Goal: Task Accomplishment & Management: Manage account settings

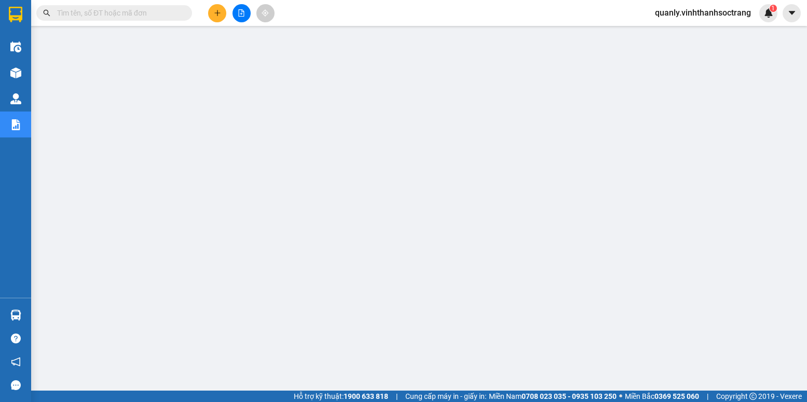
click at [82, 13] on input "text" at bounding box center [118, 12] width 123 height 11
paste input "[PERSON_NAME]"
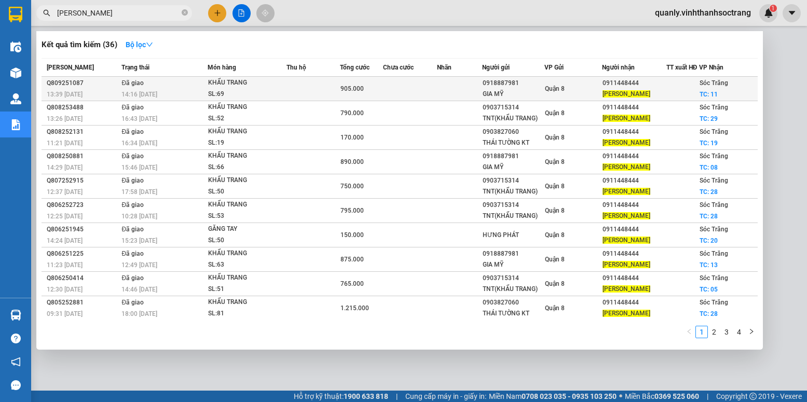
type input "[PERSON_NAME]"
click at [275, 100] on div "SL: 69" at bounding box center [247, 94] width 78 height 11
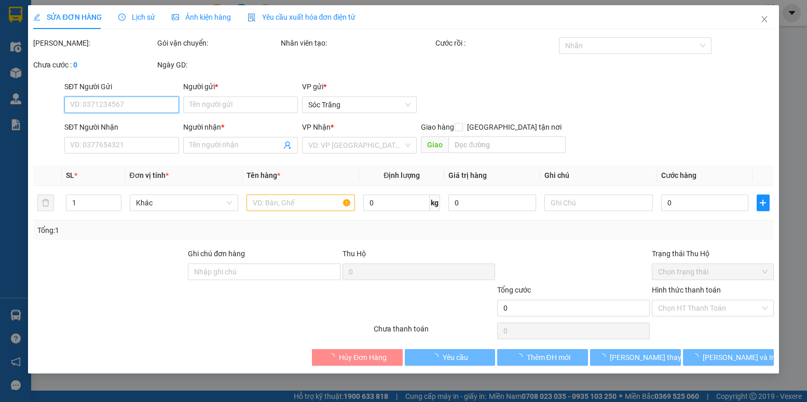
type input "0918887981"
type input "GIA MỸ"
type input "0911448444"
type input "[PERSON_NAME]"
checkbox input "true"
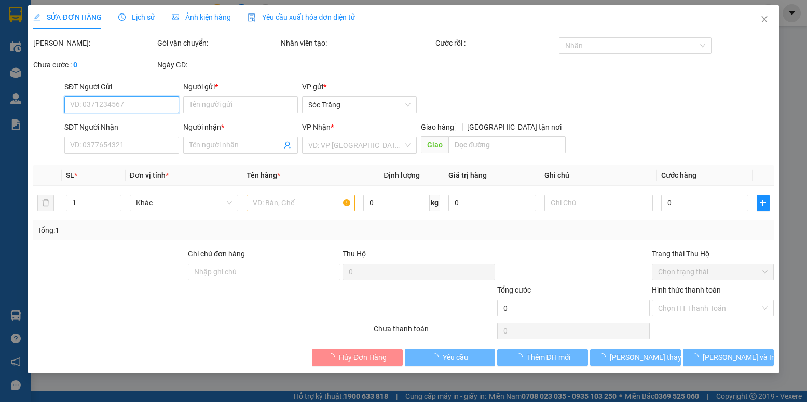
type input "11"
type input "13*5/56*15"
type input "905.000"
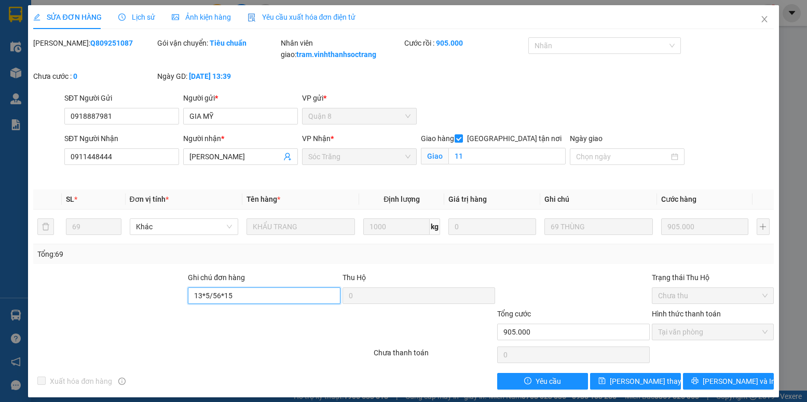
drag, startPoint x: 268, startPoint y: 296, endPoint x: 137, endPoint y: 296, distance: 131.4
click at [137, 296] on div "Ghi chú đơn hàng 13*5/56*15 Thu Hộ 0 Trạng thái Thu Hộ Chưa thu" at bounding box center [403, 290] width 742 height 36
click at [762, 21] on icon "close" at bounding box center [765, 19] width 6 height 6
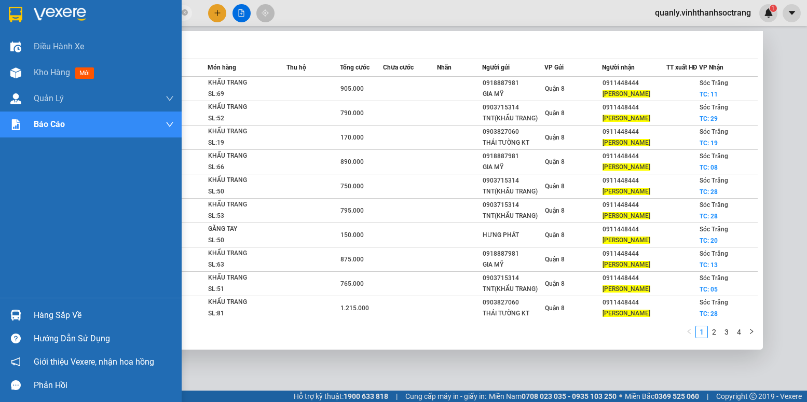
drag, startPoint x: 97, startPoint y: 13, endPoint x: 1, endPoint y: 13, distance: 95.5
click at [1, 13] on section "Kết quả tìm kiếm ( 36 ) Bộ lọc Mã ĐH Trạng thái Món hàng Thu hộ Tổng cước Chưa …" at bounding box center [403, 201] width 807 height 402
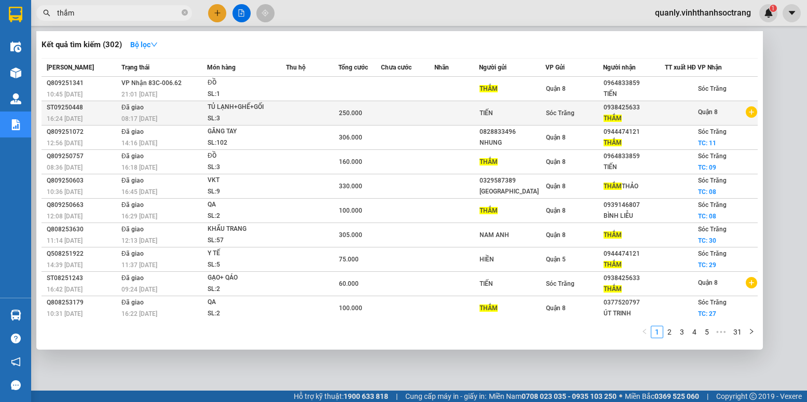
type input "thắm"
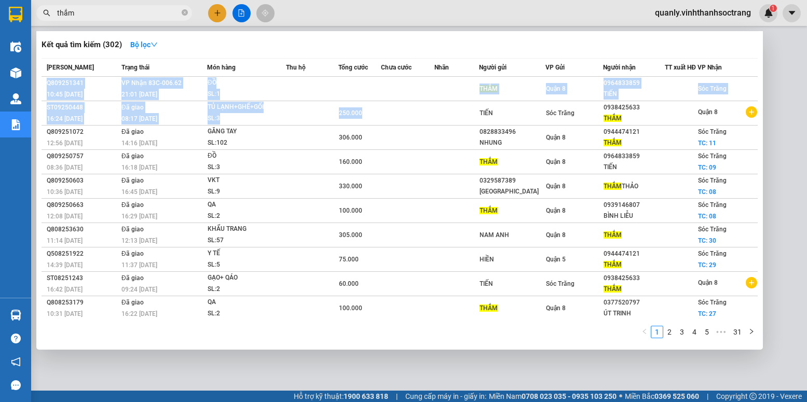
drag, startPoint x: 361, startPoint y: 112, endPoint x: 337, endPoint y: 79, distance: 40.6
click at [337, 79] on table "[PERSON_NAME] thái Món hàng Thu hộ Tổng cước Chưa cước Nhãn Người gửi VP Gửi Ng…" at bounding box center [400, 189] width 716 height 263
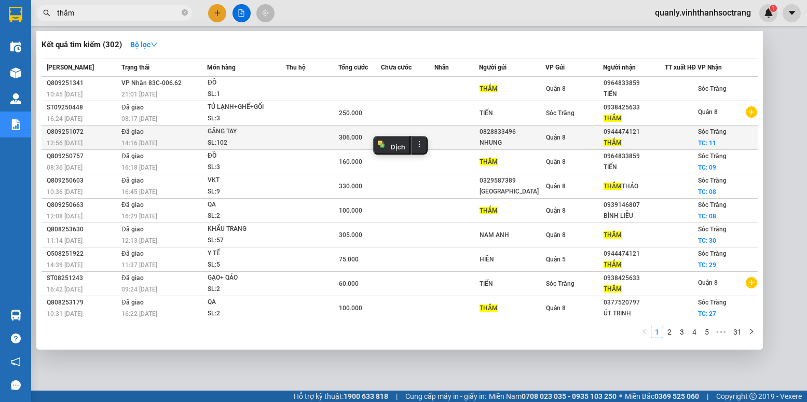
click at [296, 149] on td at bounding box center [312, 138] width 52 height 24
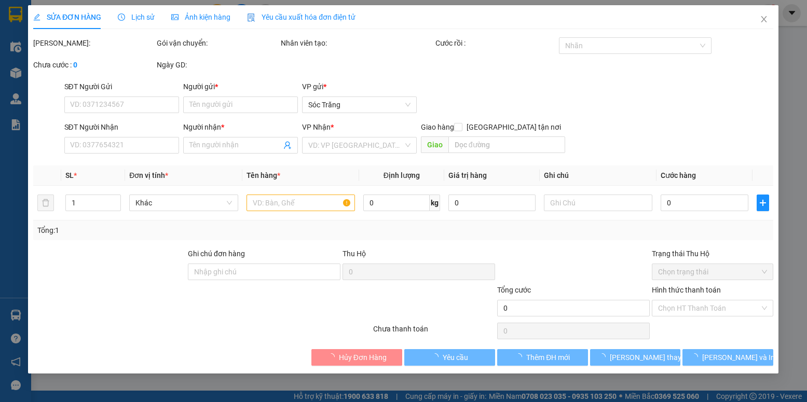
type input "0828833496"
type input "NHUNG"
type input "0944474121"
type input "THẮM"
checkbox input "true"
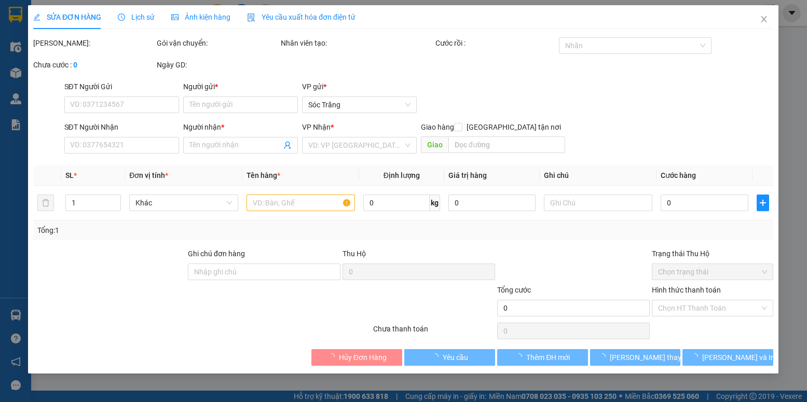
type input "11"
type input "306.000"
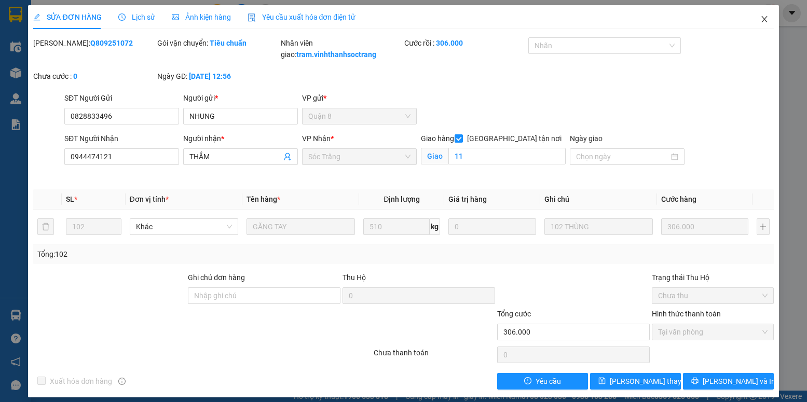
click at [751, 20] on span "Close" at bounding box center [764, 19] width 29 height 29
